Goal: Transaction & Acquisition: Download file/media

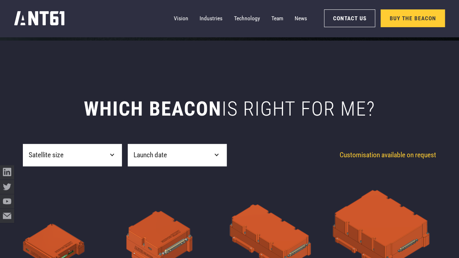
scroll to position [290, 0]
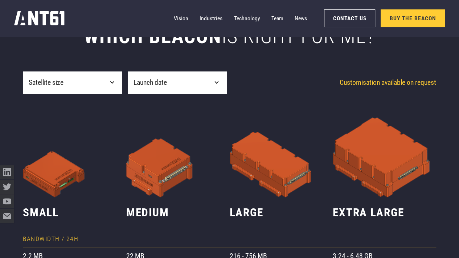
click at [111, 89] on div "Satellite size" at bounding box center [72, 82] width 99 height 23
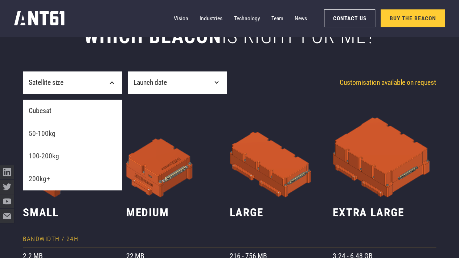
click at [107, 89] on div "Satellite size" at bounding box center [72, 82] width 99 height 23
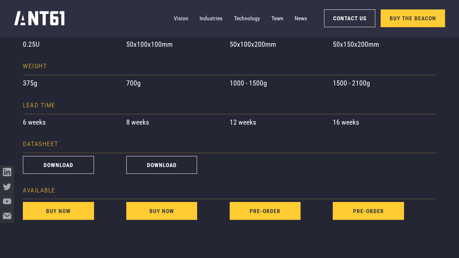
scroll to position [574, 0]
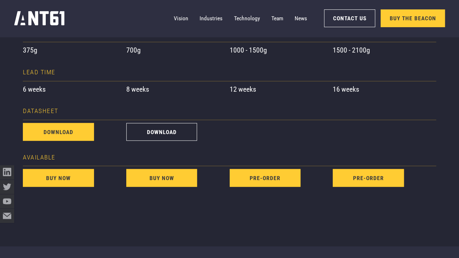
click at [81, 130] on link "download" at bounding box center [58, 132] width 71 height 18
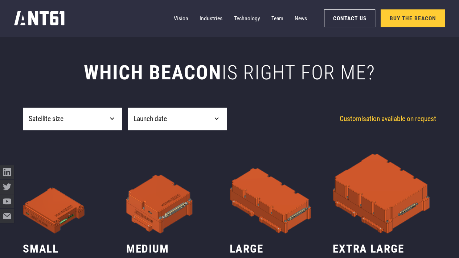
scroll to position [290, 0]
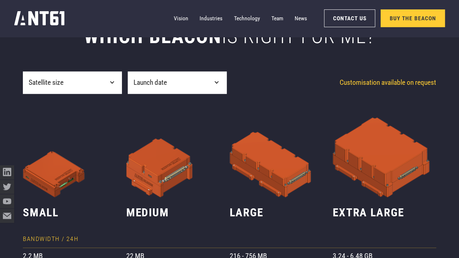
click at [108, 69] on div "**********" at bounding box center [229, 249] width 413 height 562
click at [105, 92] on div "Satellite size" at bounding box center [72, 82] width 99 height 23
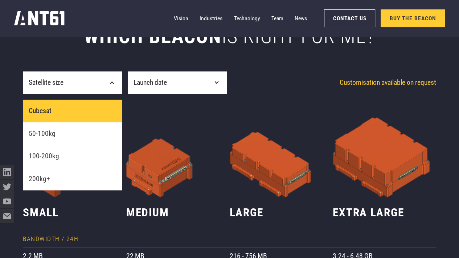
click at [95, 111] on link "Cubesat" at bounding box center [72, 111] width 99 height 23
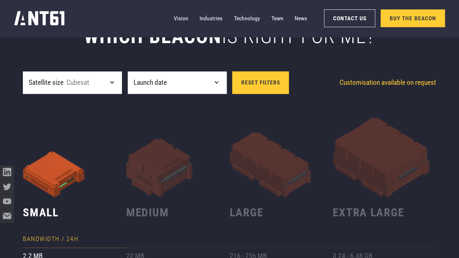
click at [171, 84] on div "Launch date" at bounding box center [177, 82] width 99 height 23
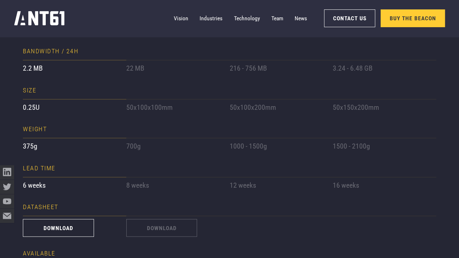
scroll to position [580, 0]
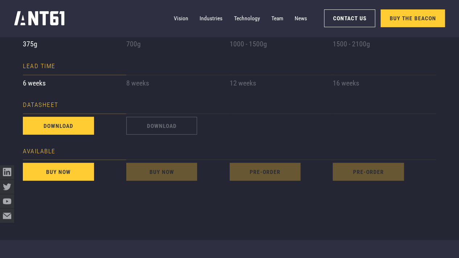
click at [85, 125] on link "download" at bounding box center [58, 126] width 71 height 18
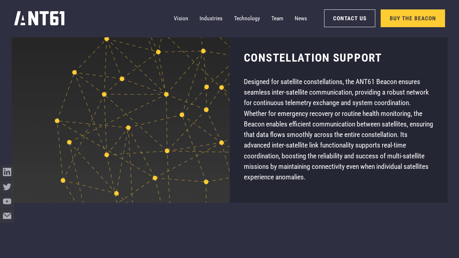
scroll to position [4462, 0]
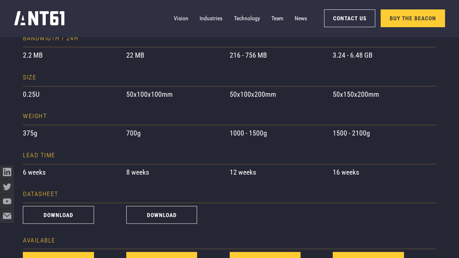
scroll to position [544, 0]
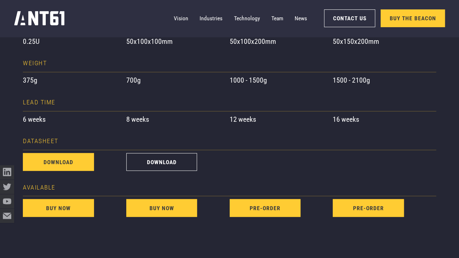
click at [57, 167] on link "download" at bounding box center [58, 162] width 71 height 18
